Goal: Navigation & Orientation: Find specific page/section

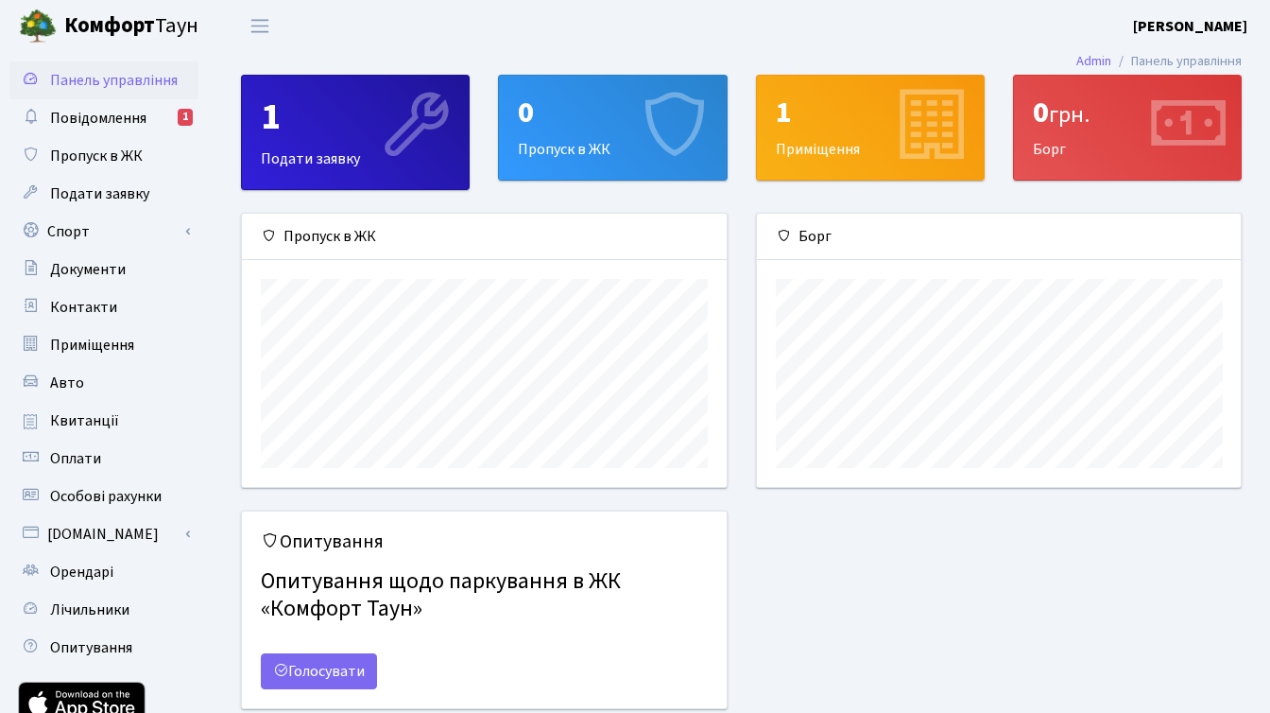
scroll to position [273, 484]
click at [85, 232] on link "Спорт" at bounding box center [103, 232] width 189 height 38
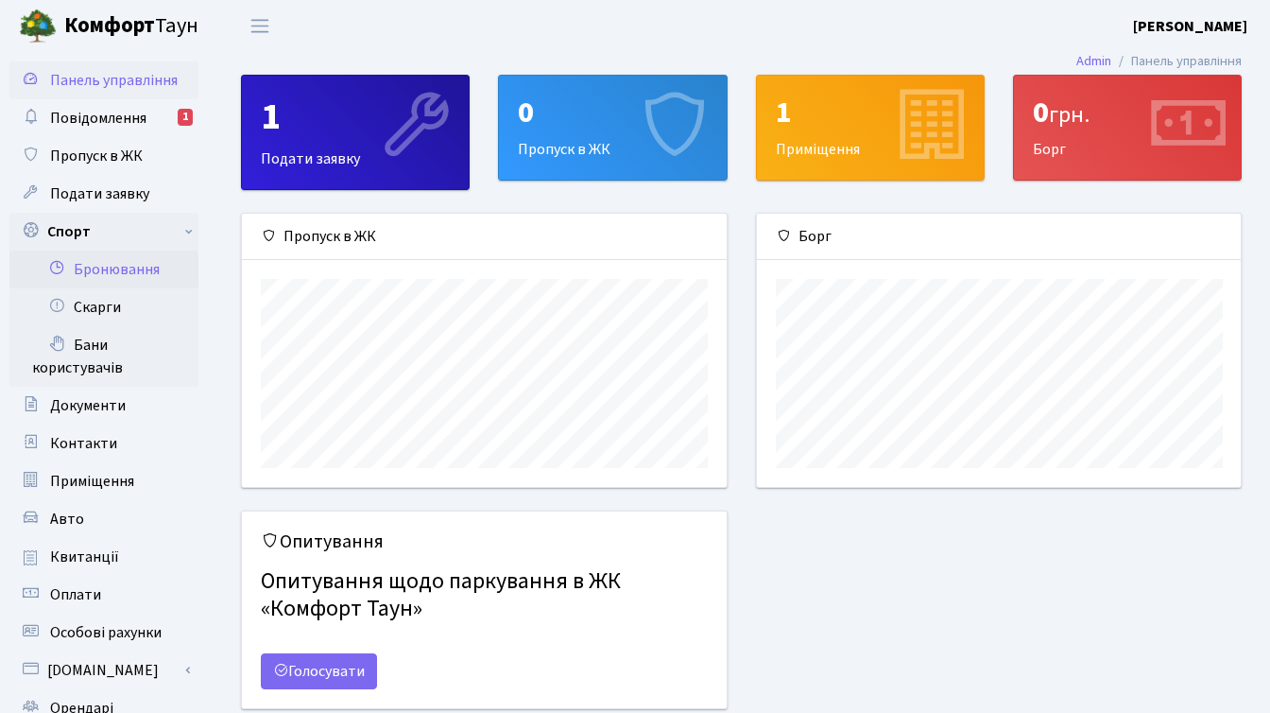
click at [122, 263] on link "Бронювання" at bounding box center [103, 269] width 189 height 38
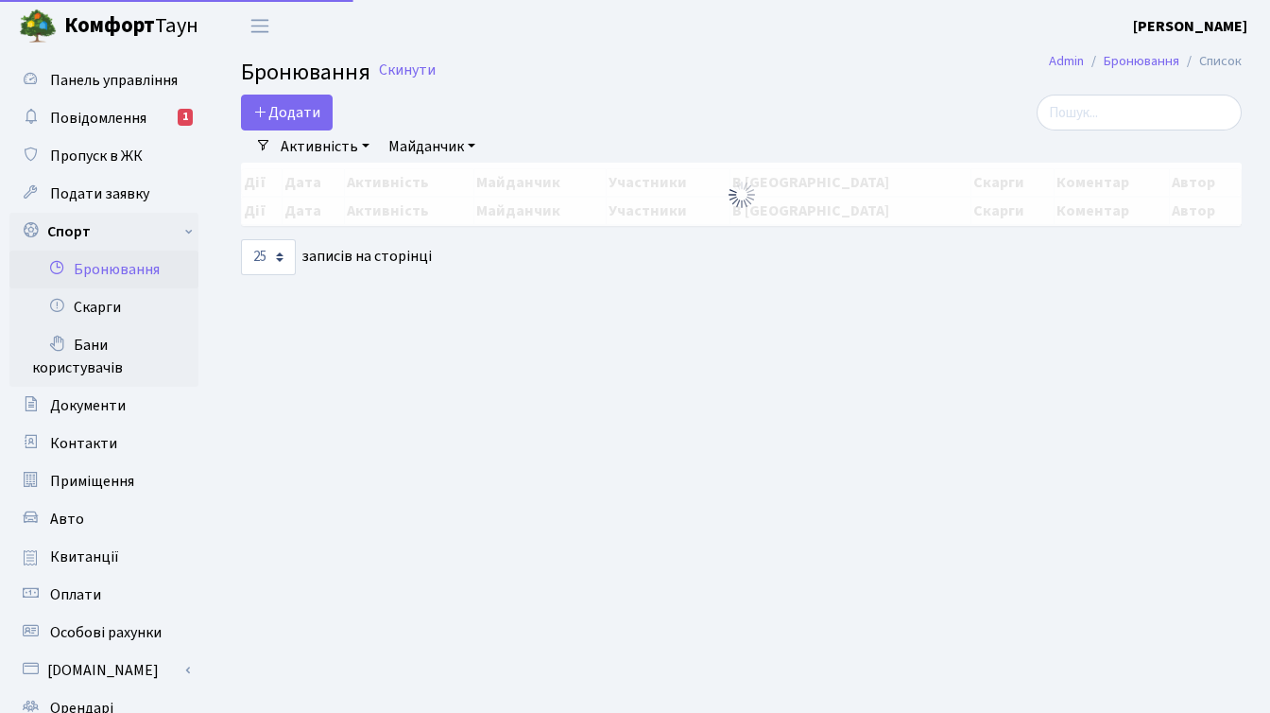
select select "25"
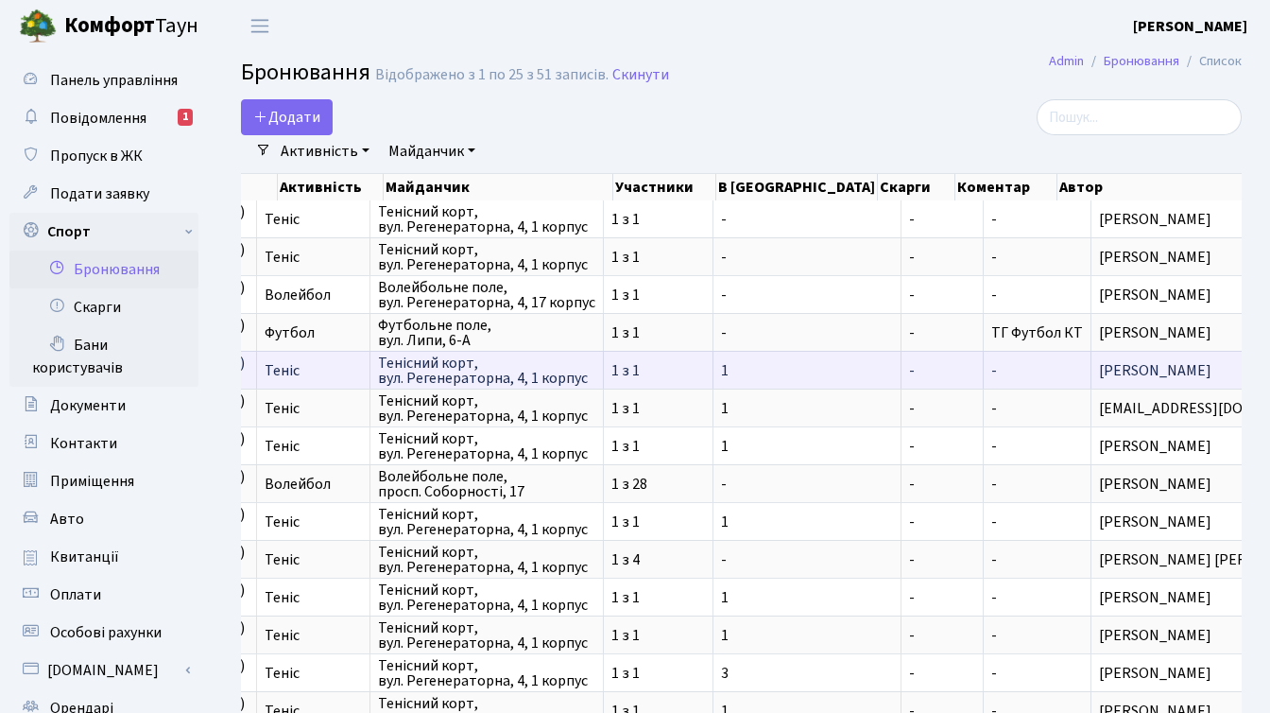
scroll to position [0, 444]
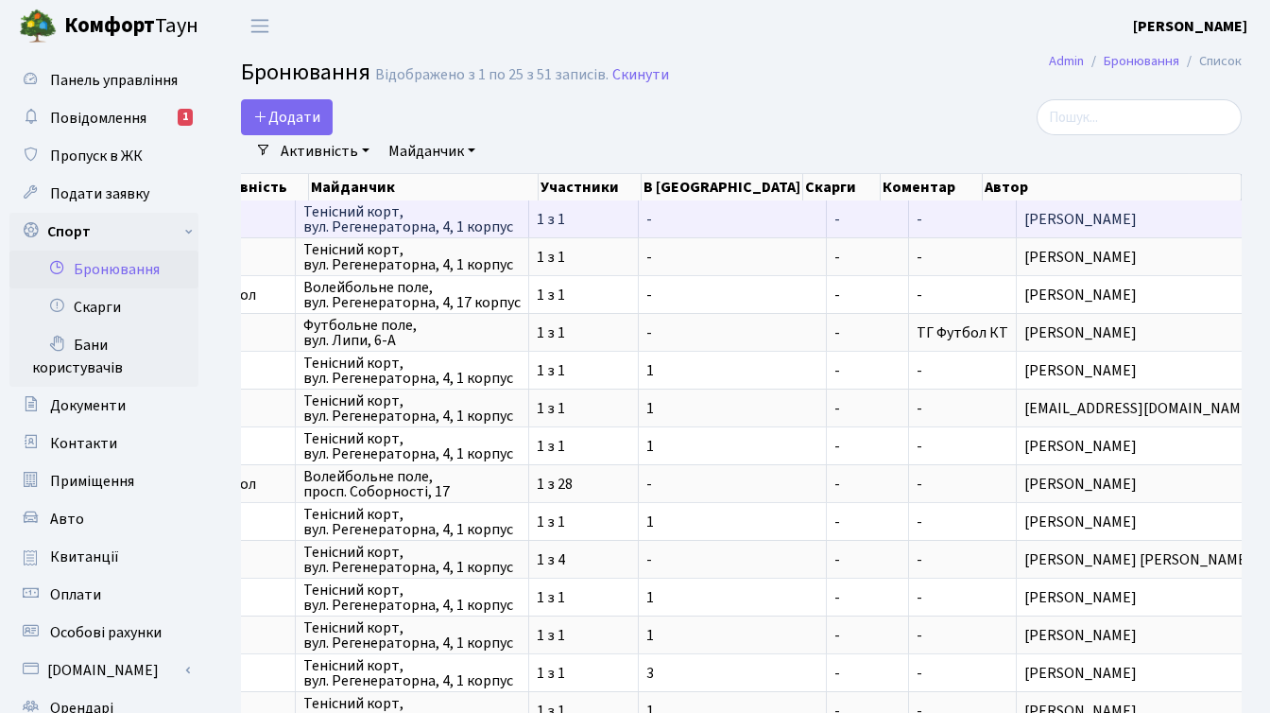
click at [1041, 217] on span "Турбін Павло Сергійович" at bounding box center [1195, 219] width 343 height 15
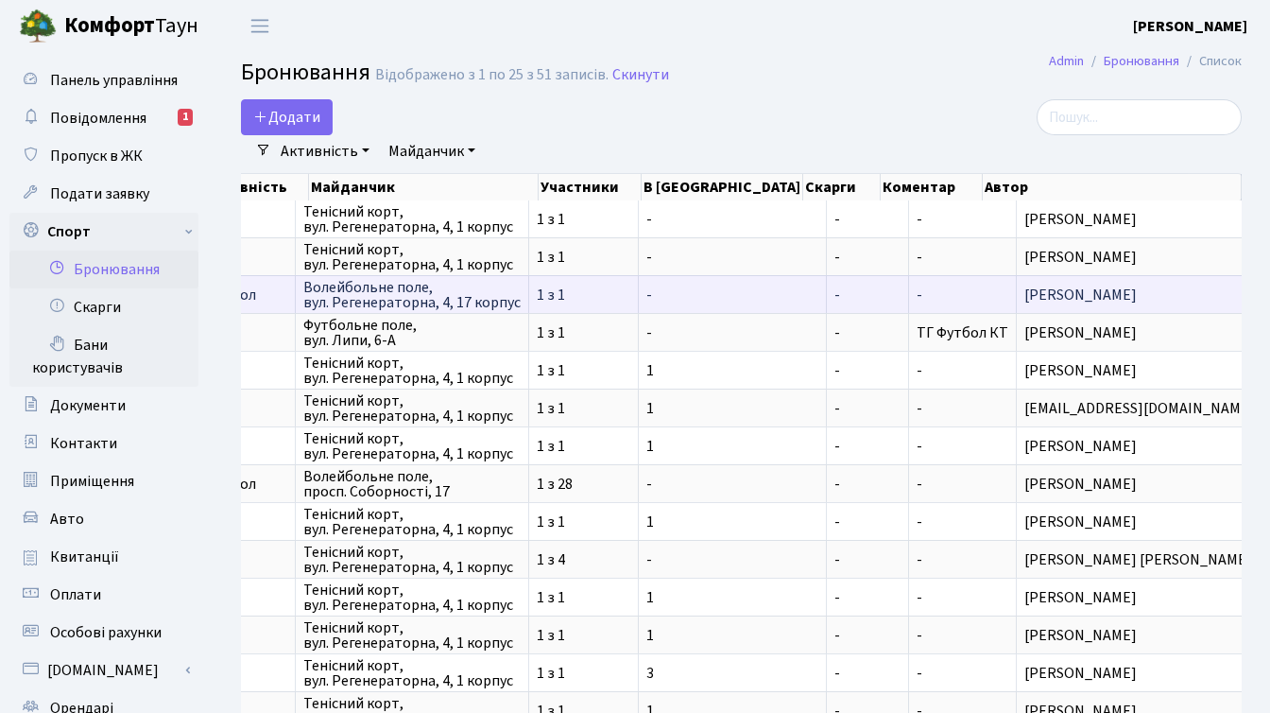
click at [1029, 302] on td "Мархай Леонід Леонідович" at bounding box center [1196, 294] width 359 height 38
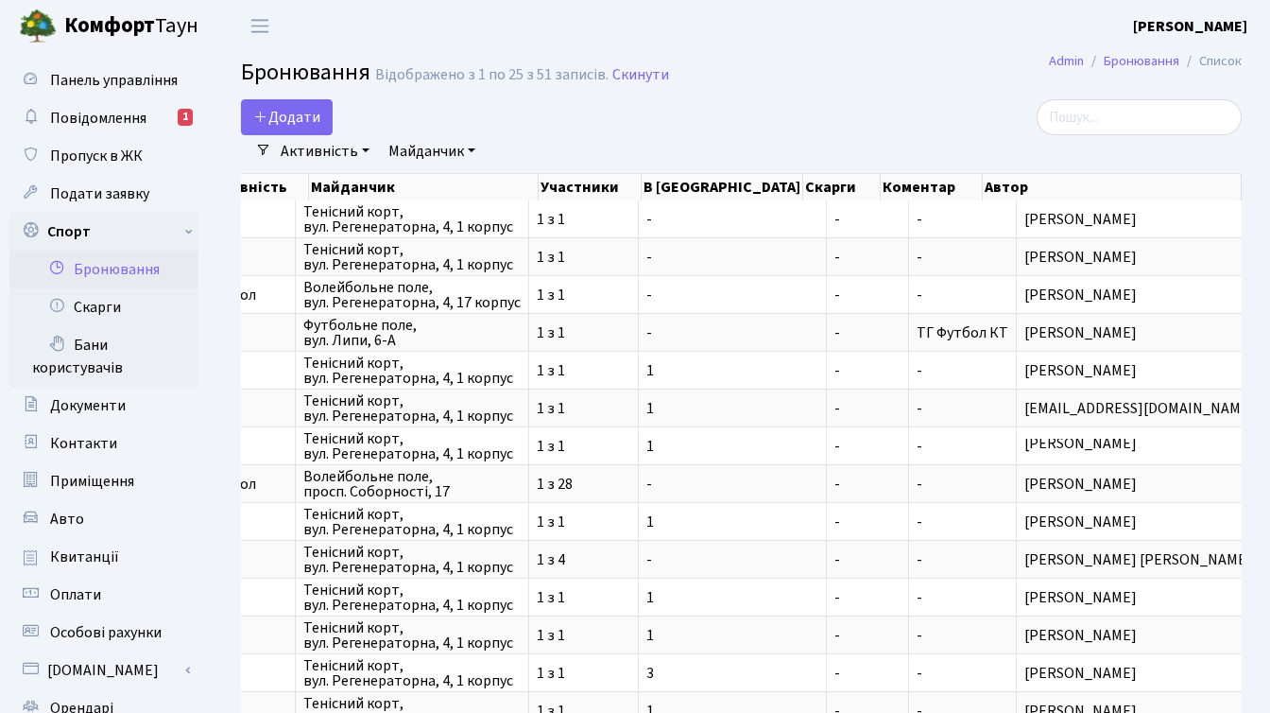
click at [931, 110] on div at bounding box center [1084, 117] width 315 height 36
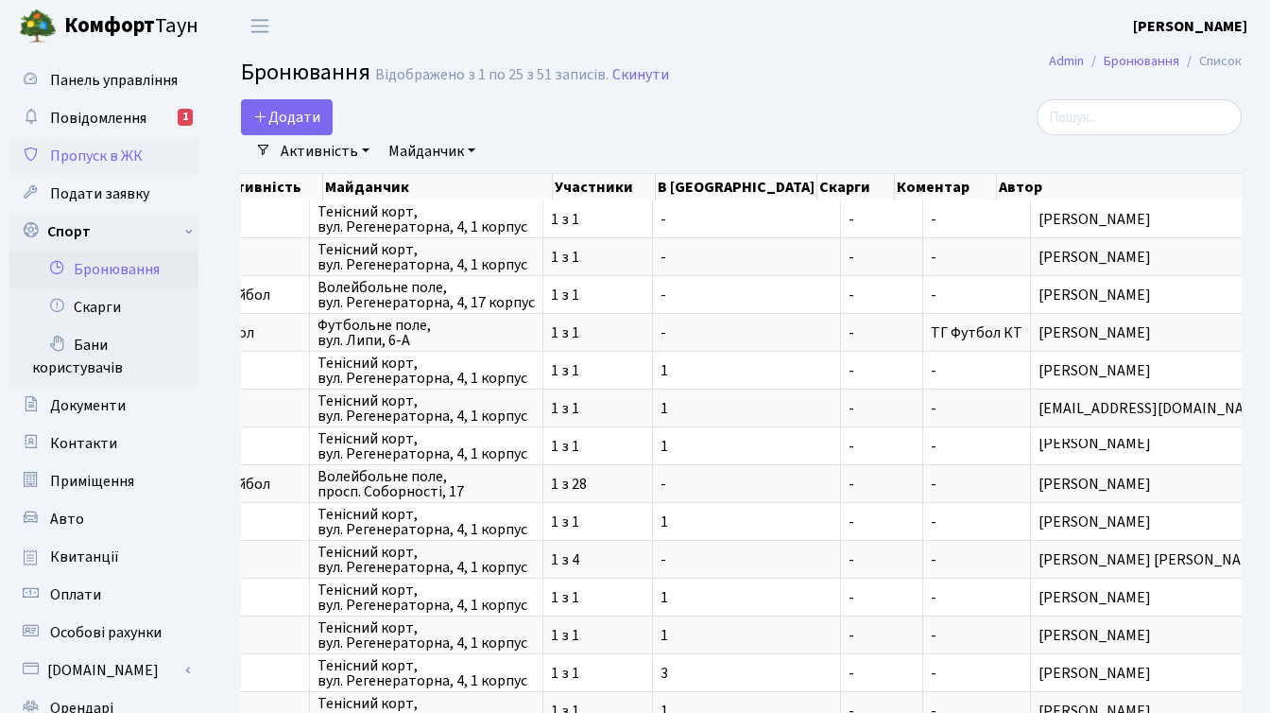
click at [131, 152] on span "Пропуск в ЖК" at bounding box center [96, 156] width 93 height 21
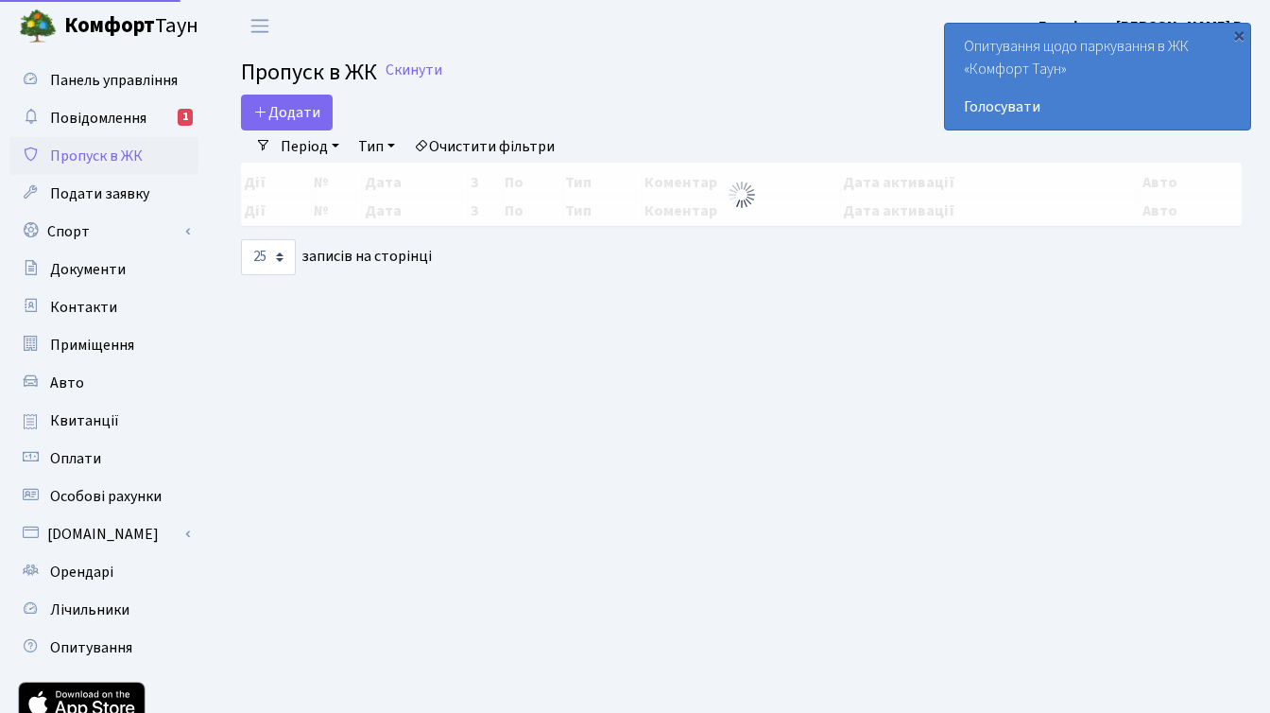
select select "25"
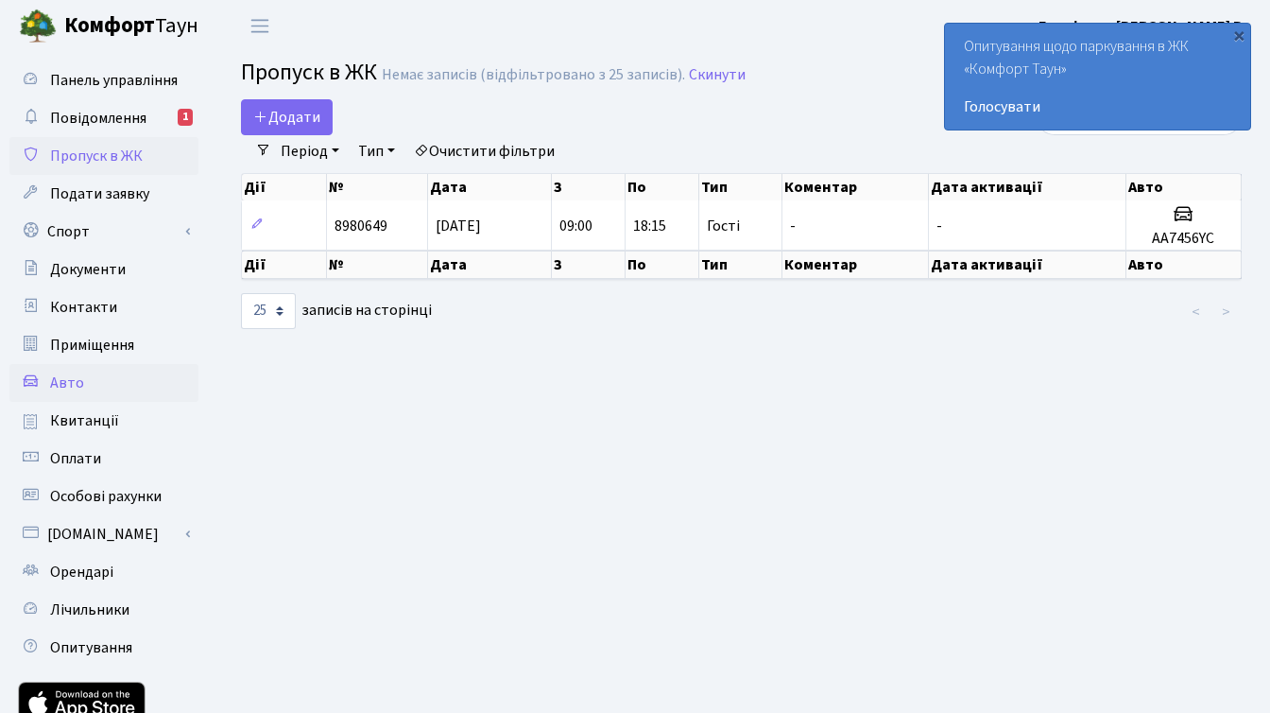
click at [83, 388] on link "Авто" at bounding box center [103, 383] width 189 height 38
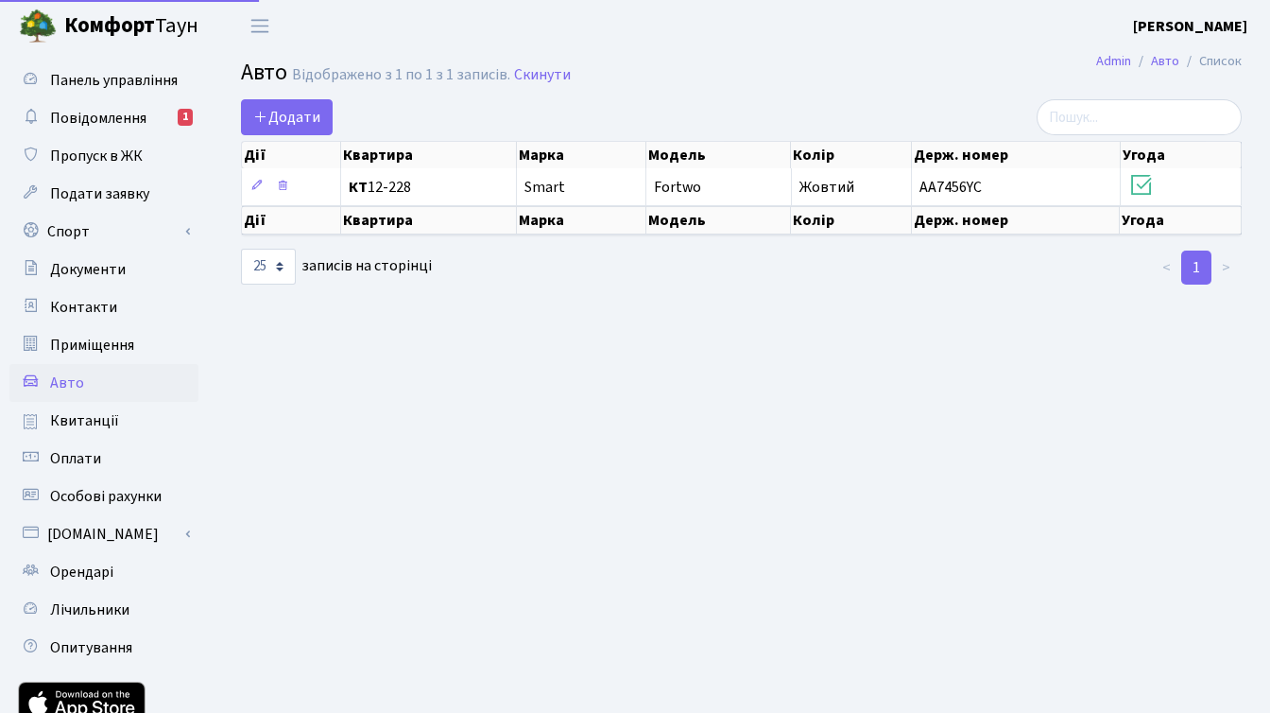
select select "25"
click at [1164, 22] on b "[PERSON_NAME]" at bounding box center [1190, 26] width 114 height 21
click at [1112, 96] on link "Вийти" at bounding box center [1152, 103] width 188 height 29
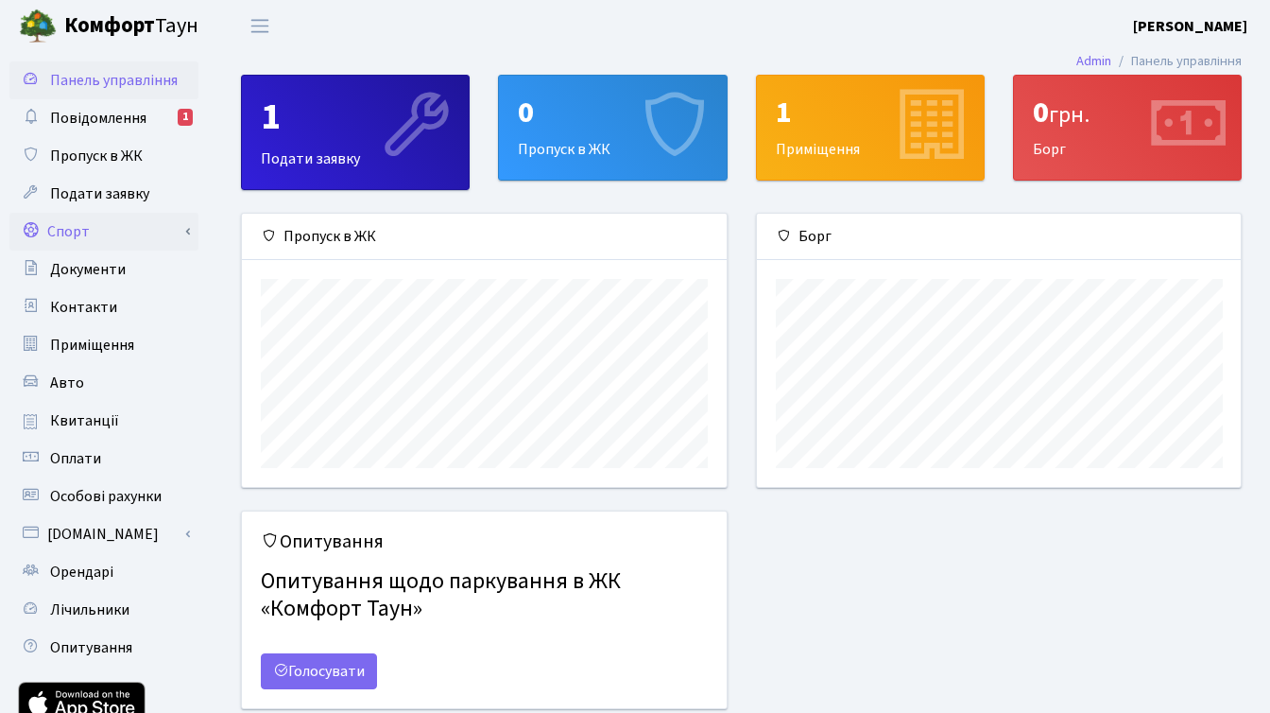
scroll to position [273, 484]
click at [105, 120] on span "Повідомлення" at bounding box center [98, 118] width 96 height 21
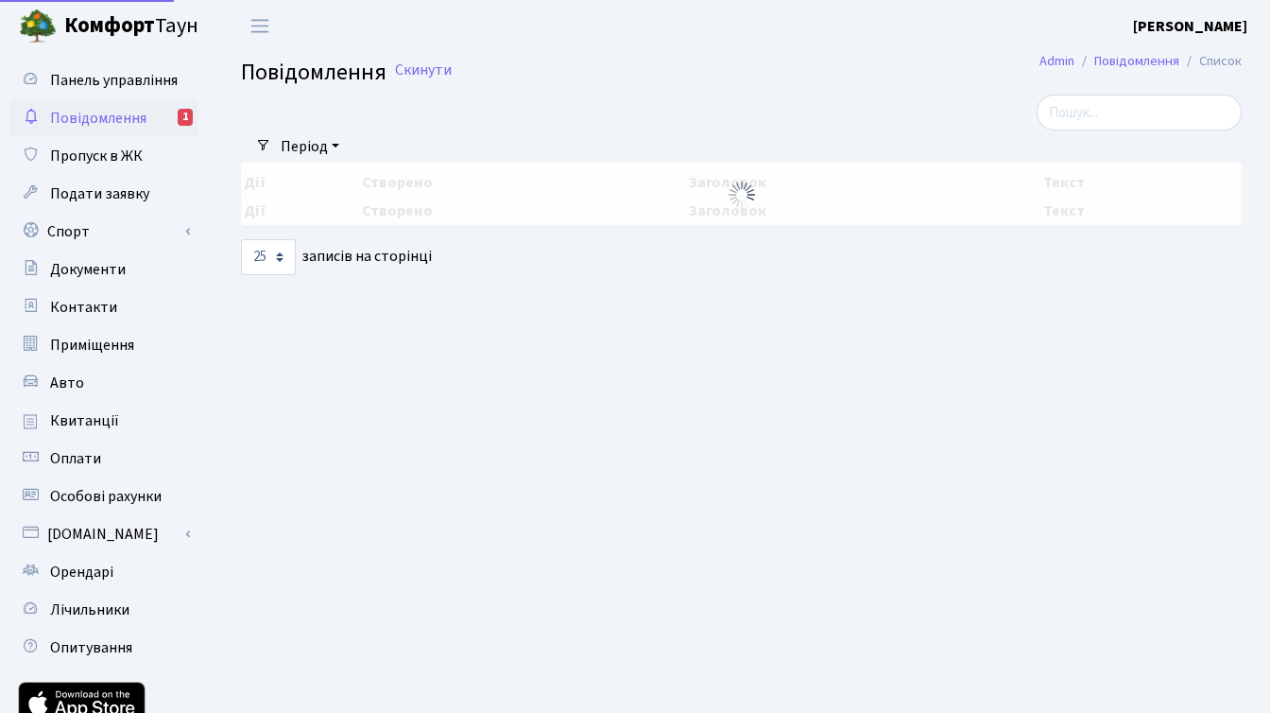
select select "25"
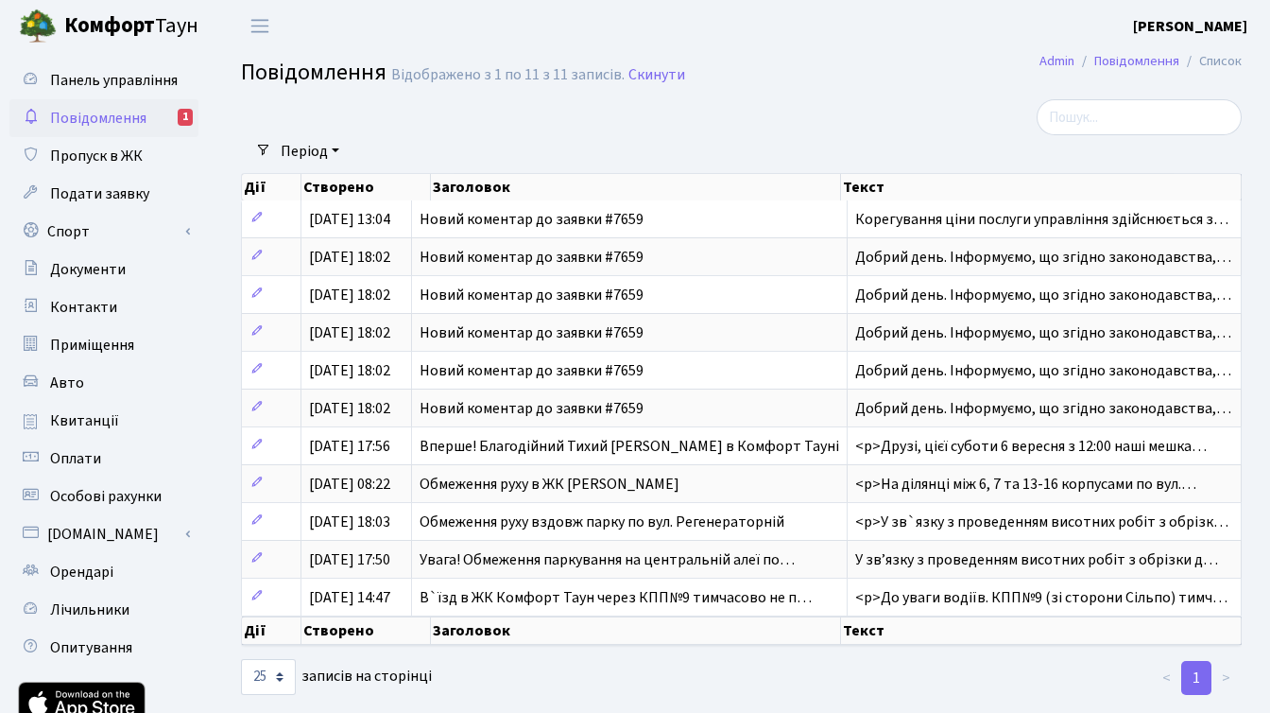
click at [918, 125] on div at bounding box center [1084, 117] width 343 height 36
click at [1165, 29] on b "[PERSON_NAME]" at bounding box center [1190, 26] width 114 height 21
click at [1130, 98] on link "Вийти" at bounding box center [1152, 103] width 188 height 29
